Goal: Task Accomplishment & Management: Use online tool/utility

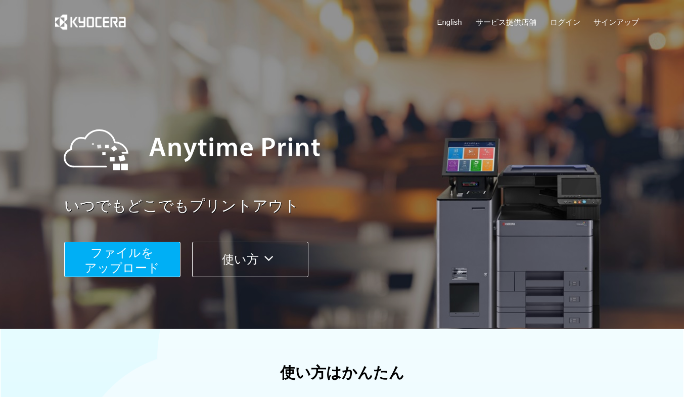
click at [148, 259] on span "ファイルを ​​アップロード" at bounding box center [121, 260] width 75 height 29
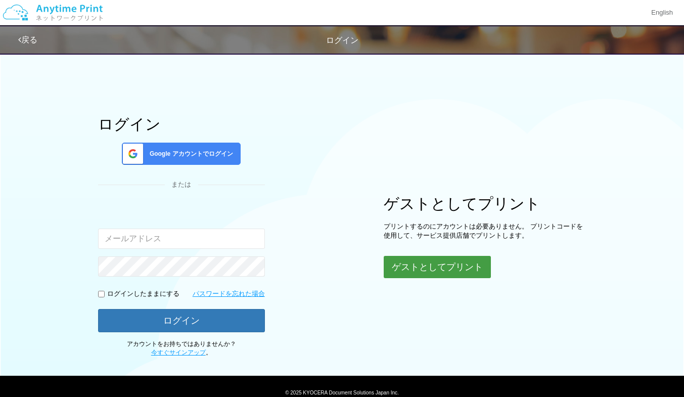
click at [428, 271] on button "ゲストとしてプリント" at bounding box center [436, 267] width 107 height 22
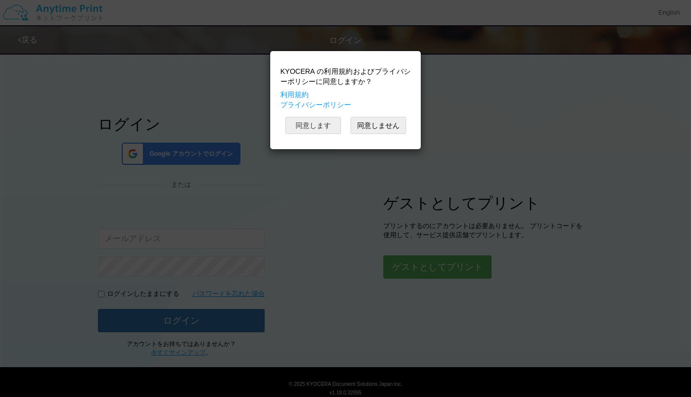
click at [331, 128] on button "同意します" at bounding box center [313, 125] width 56 height 17
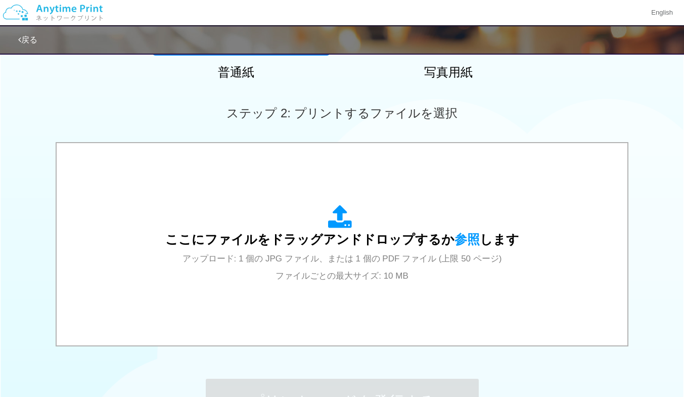
scroll to position [241, 0]
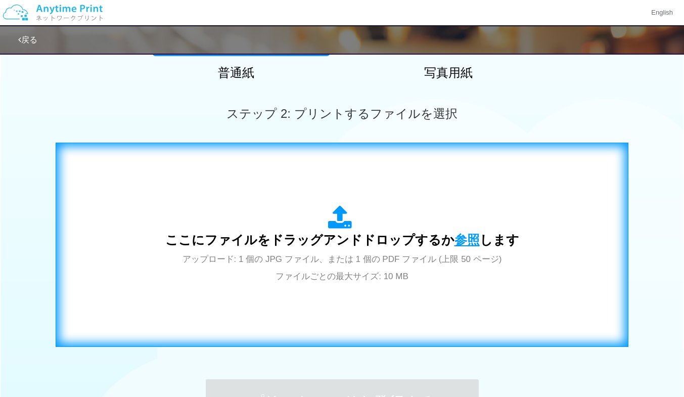
click at [466, 236] on span "参照" at bounding box center [466, 239] width 25 height 14
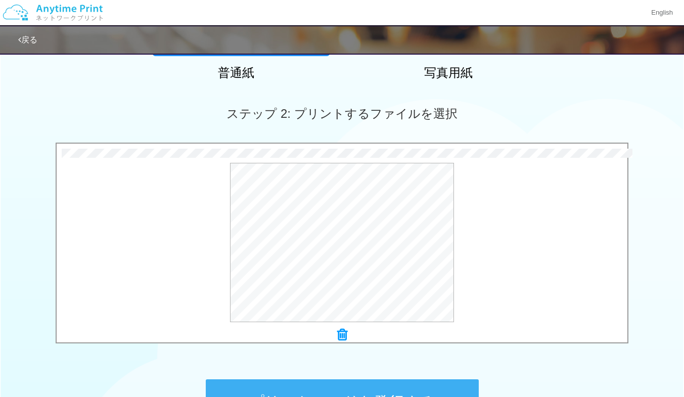
click at [375, 390] on button "プリントコードを発行する" at bounding box center [342, 401] width 273 height 45
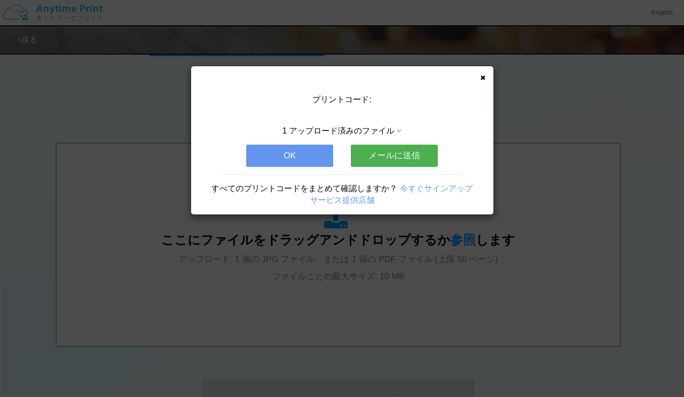
scroll to position [0, 0]
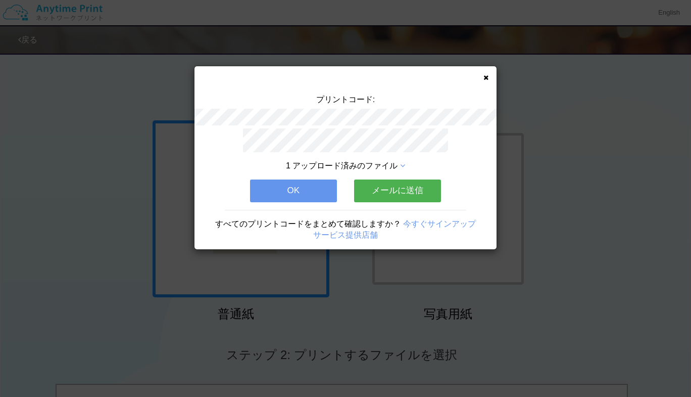
click at [386, 186] on button "メールに送信" at bounding box center [397, 190] width 87 height 22
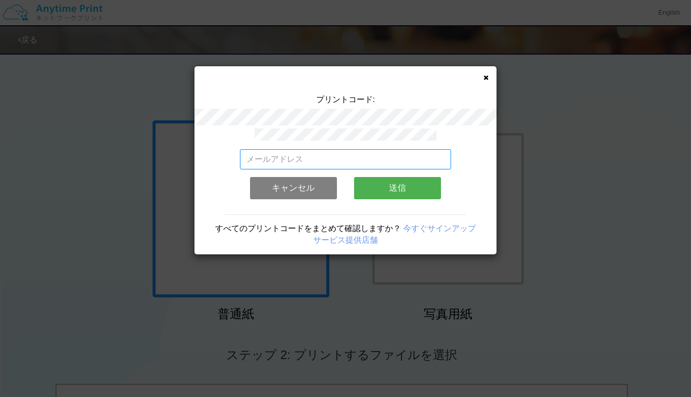
click at [348, 156] on input "email" at bounding box center [346, 159] width 212 height 20
type input "[EMAIL_ADDRESS][DOMAIN_NAME]"
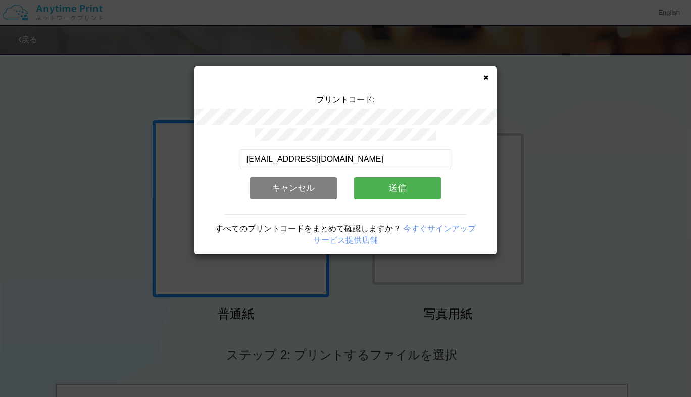
click at [384, 188] on button "送信" at bounding box center [397, 188] width 87 height 22
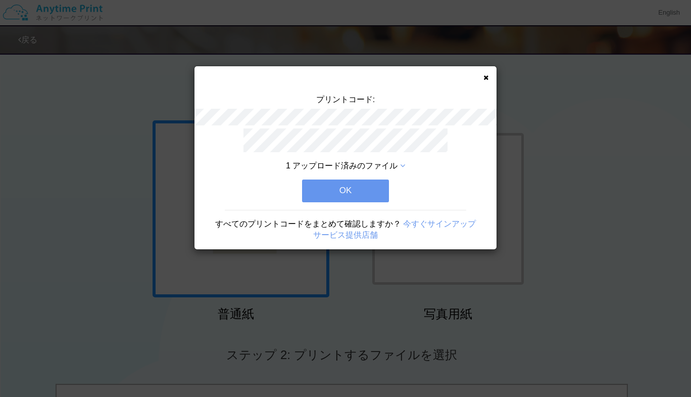
drag, startPoint x: 384, startPoint y: 188, endPoint x: 361, endPoint y: 172, distance: 28.3
click at [361, 172] on div "1 アップロード済みのファイル OK すべてのプリントコードをまとめて確認しますか？ 今すぐサインアップ サービス提供店舗" at bounding box center [346, 188] width 302 height 121
click at [344, 187] on button "OK" at bounding box center [345, 190] width 87 height 22
